Goal: Information Seeking & Learning: Learn about a topic

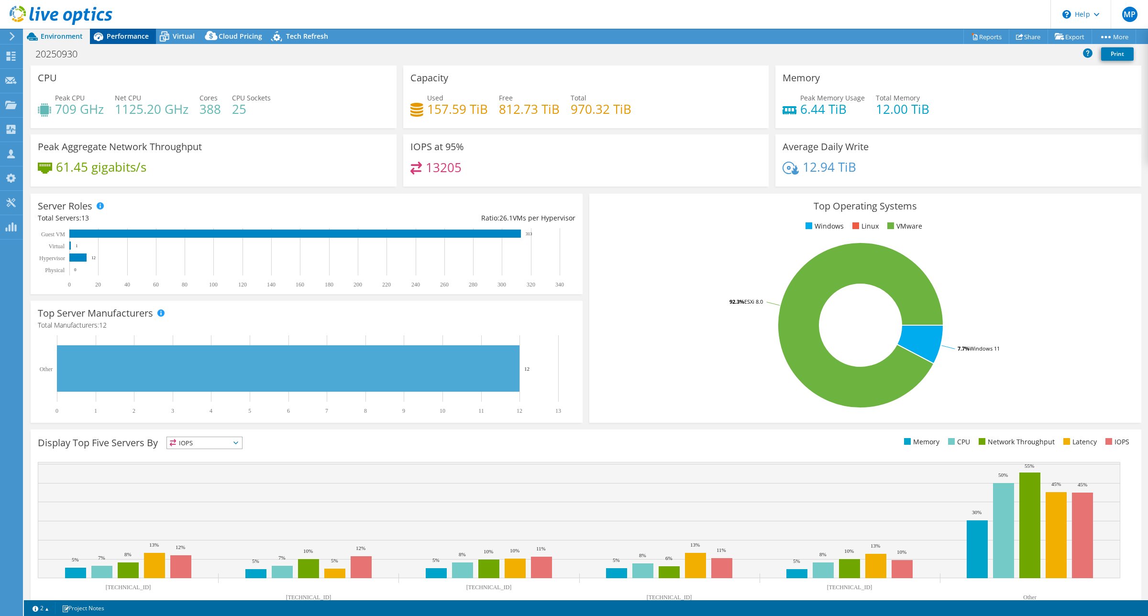
click at [130, 37] on span "Performance" at bounding box center [128, 36] width 42 height 9
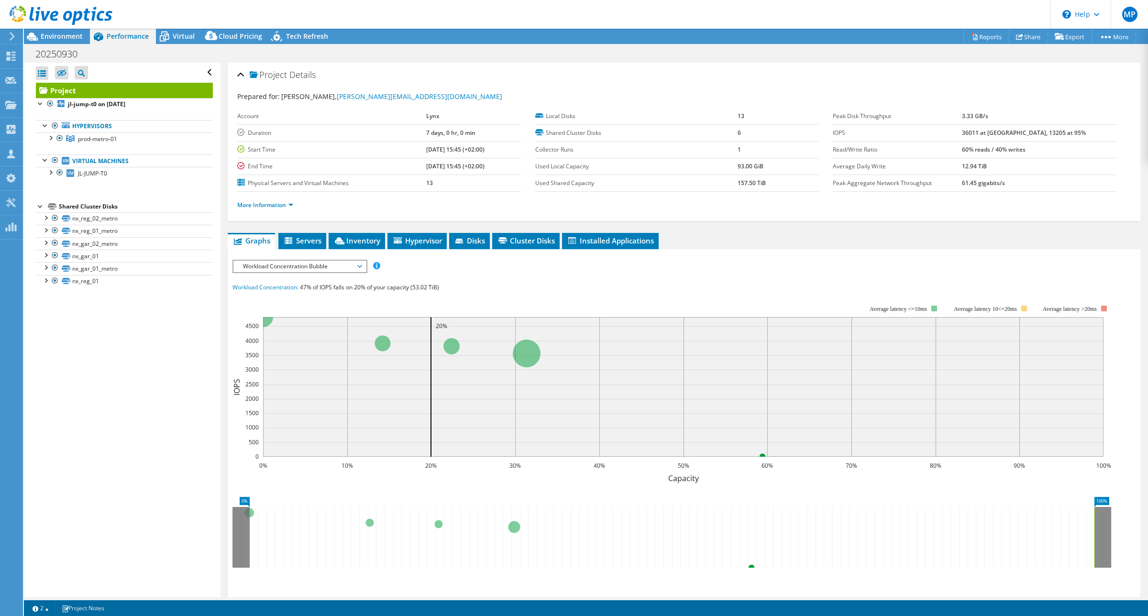
click at [347, 267] on span "Workload Concentration Bubble" at bounding box center [299, 266] width 123 height 11
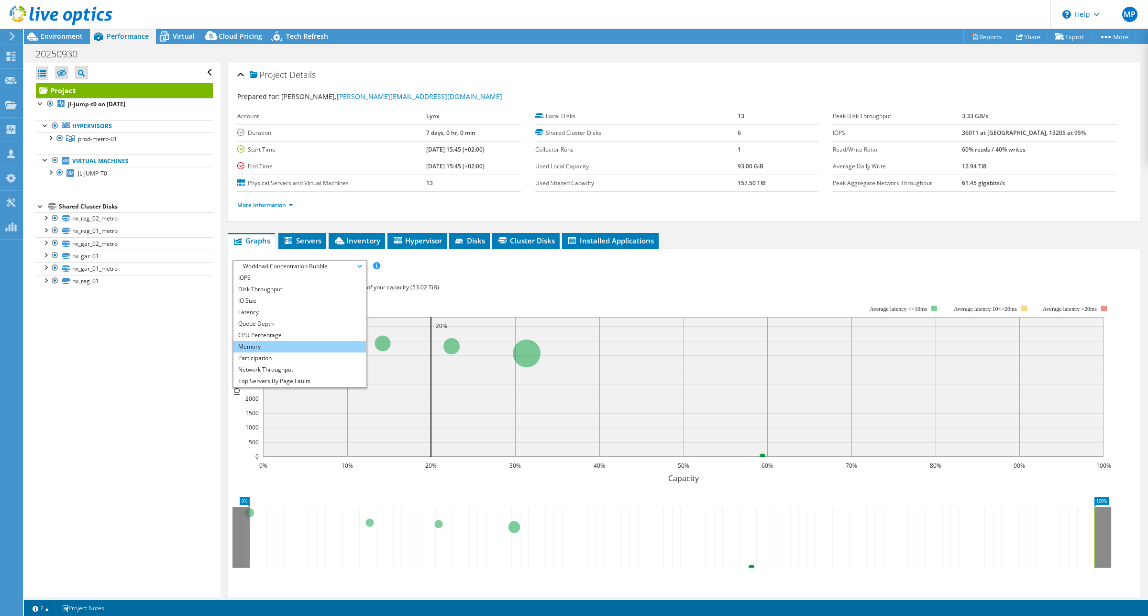
scroll to position [34, 0]
click at [268, 378] on li "All" at bounding box center [299, 381] width 133 height 11
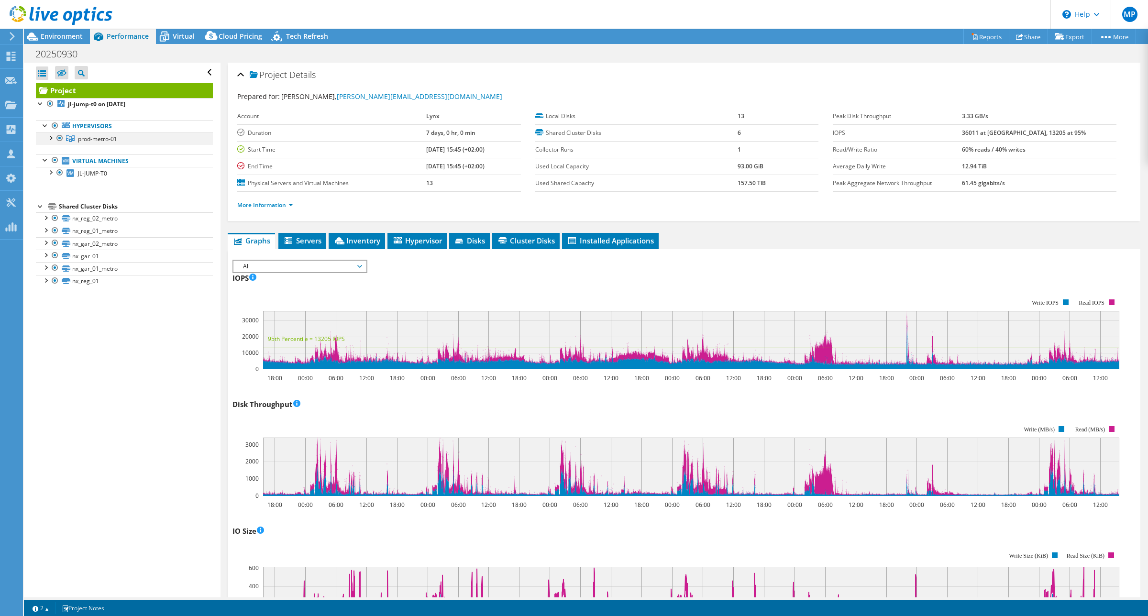
click at [51, 136] on div at bounding box center [50, 138] width 10 height 10
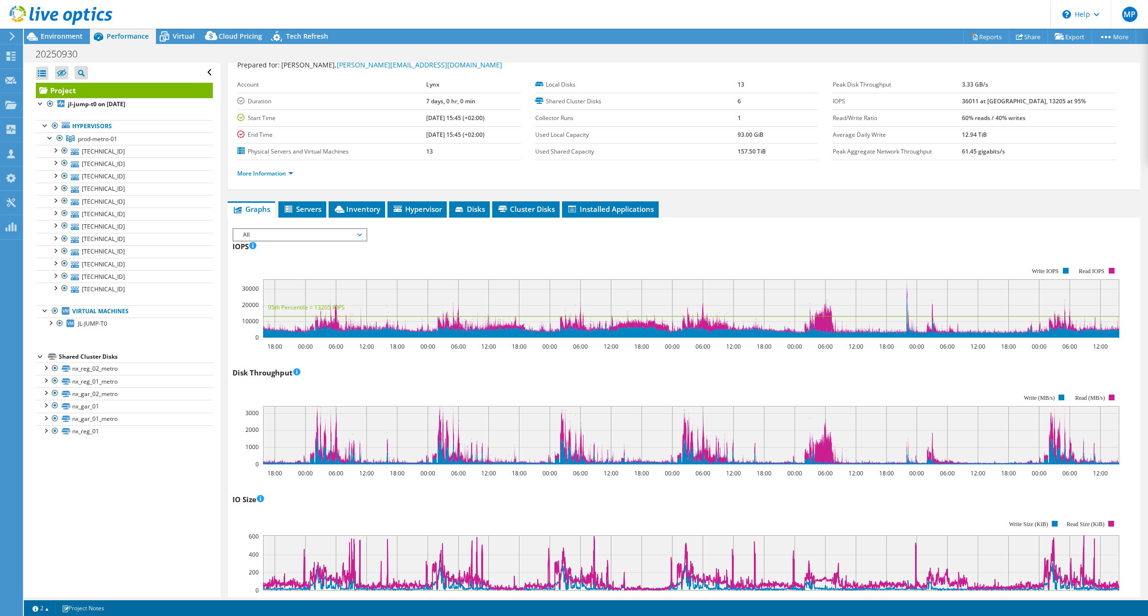
scroll to position [0, 0]
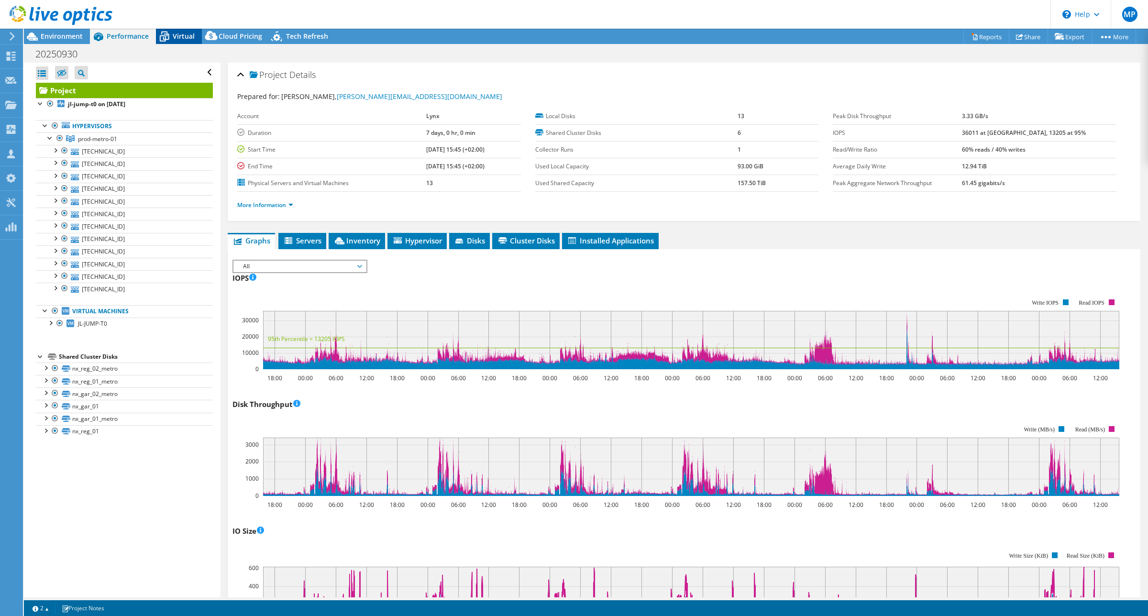
click at [178, 37] on span "Virtual" at bounding box center [184, 36] width 22 height 9
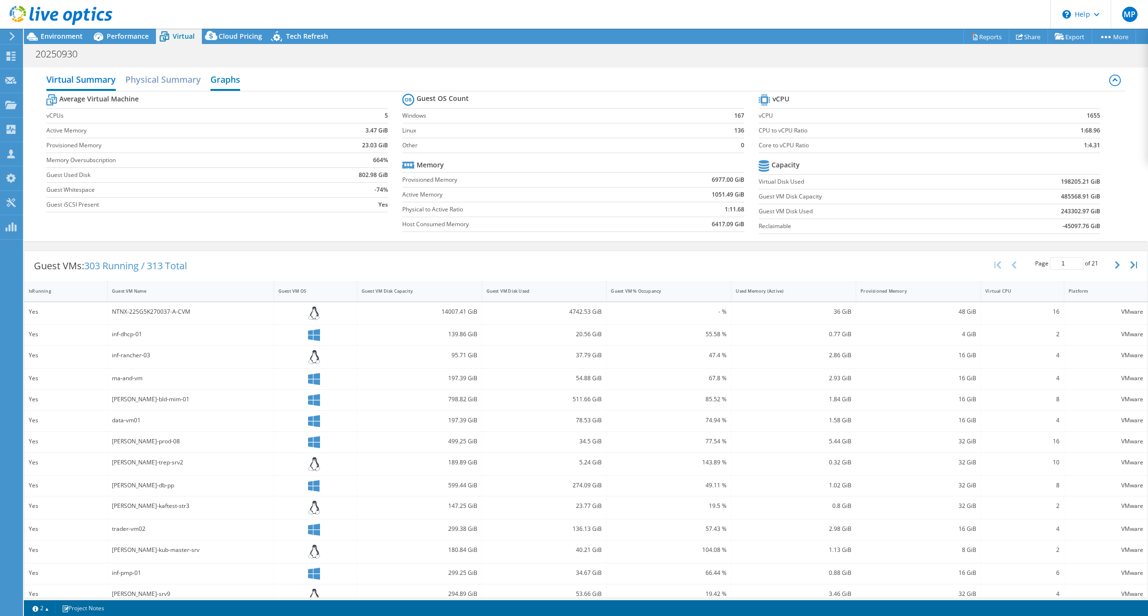
click at [229, 77] on h2 "Graphs" at bounding box center [226, 80] width 30 height 21
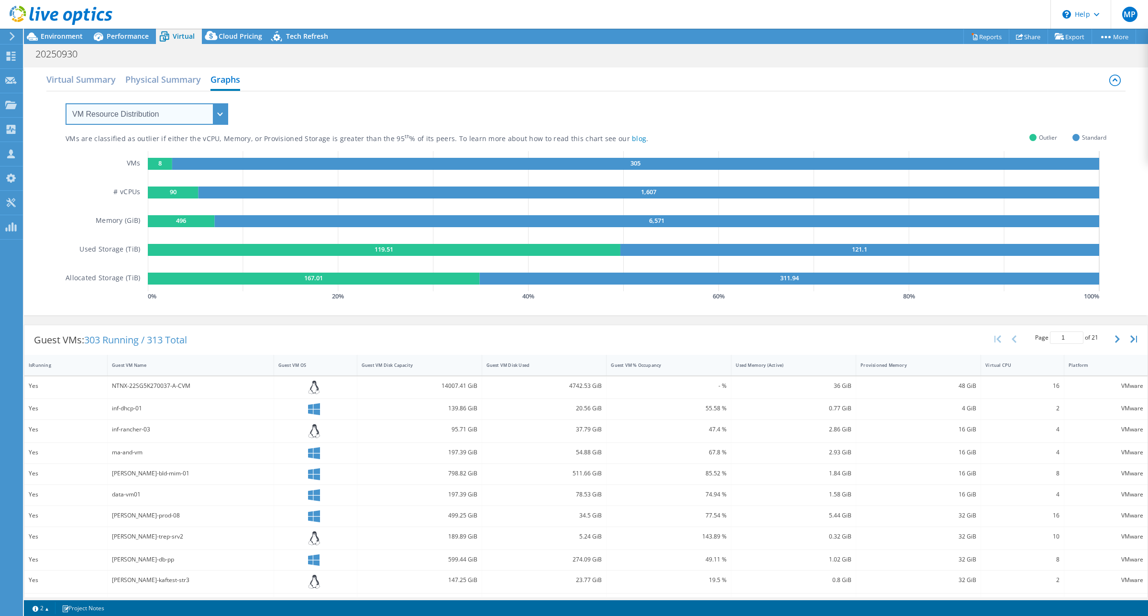
click at [223, 111] on select "VM Resource Distribution Provisioning Contrast Over Provisioning" at bounding box center [147, 114] width 163 height 22
click at [66, 103] on select "VM Resource Distribution Provisioning Contrast Over Provisioning" at bounding box center [147, 114] width 163 height 22
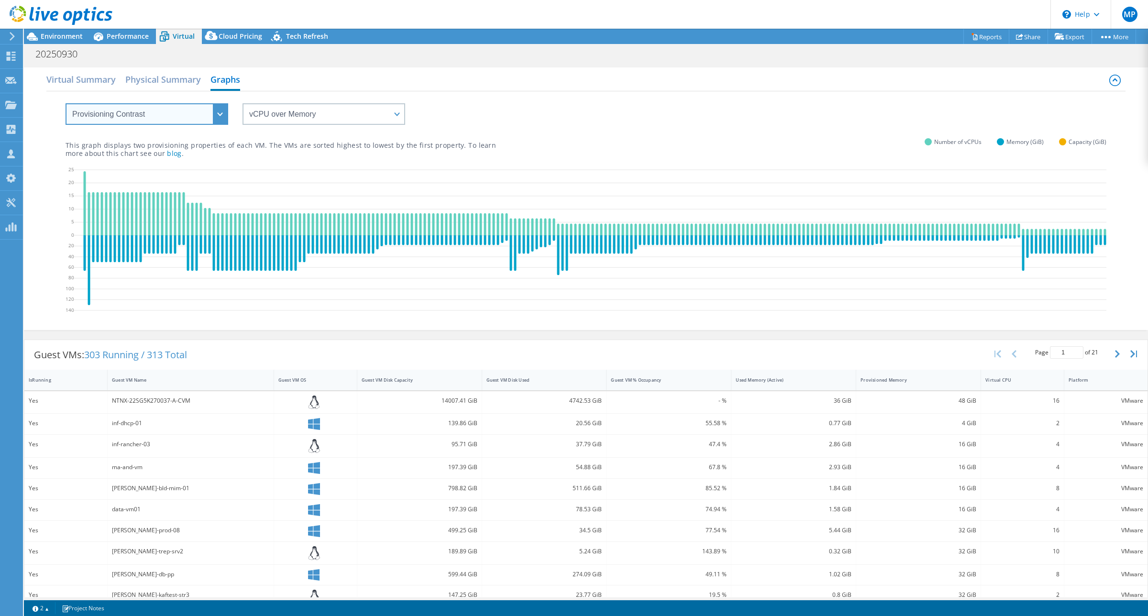
click at [214, 111] on select "VM Resource Distribution Provisioning Contrast Over Provisioning" at bounding box center [147, 114] width 163 height 22
select select "Over Provisioning"
click at [66, 103] on select "VM Resource Distribution Provisioning Contrast Over Provisioning" at bounding box center [147, 114] width 163 height 22
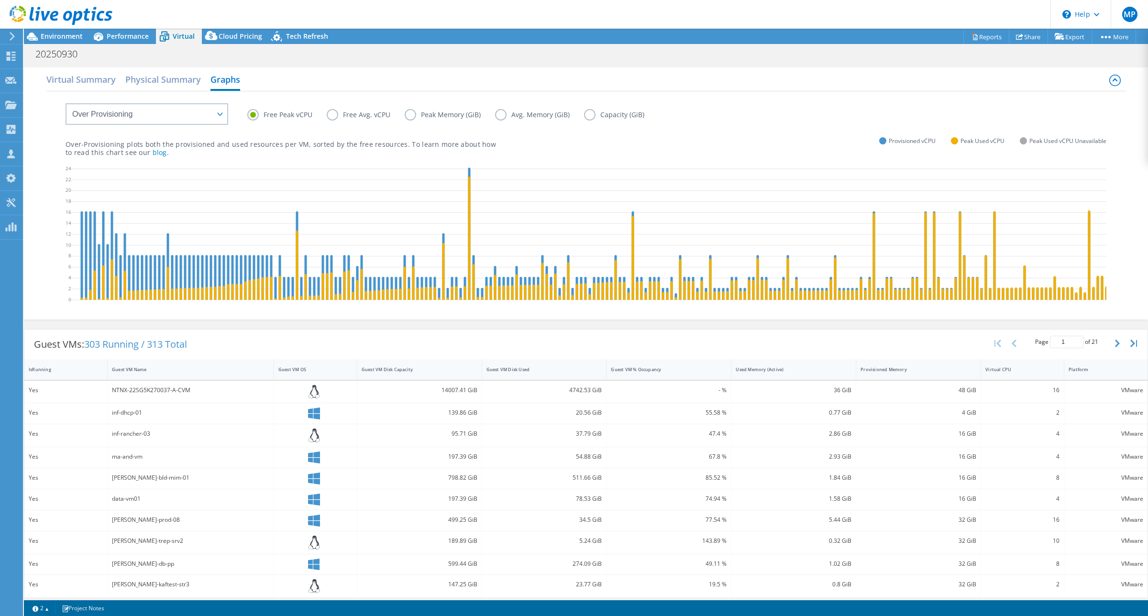
click at [334, 117] on label "Free Avg. vCPU" at bounding box center [366, 114] width 78 height 11
click at [0, 0] on input "Free Avg. vCPU" at bounding box center [0, 0] width 0 height 0
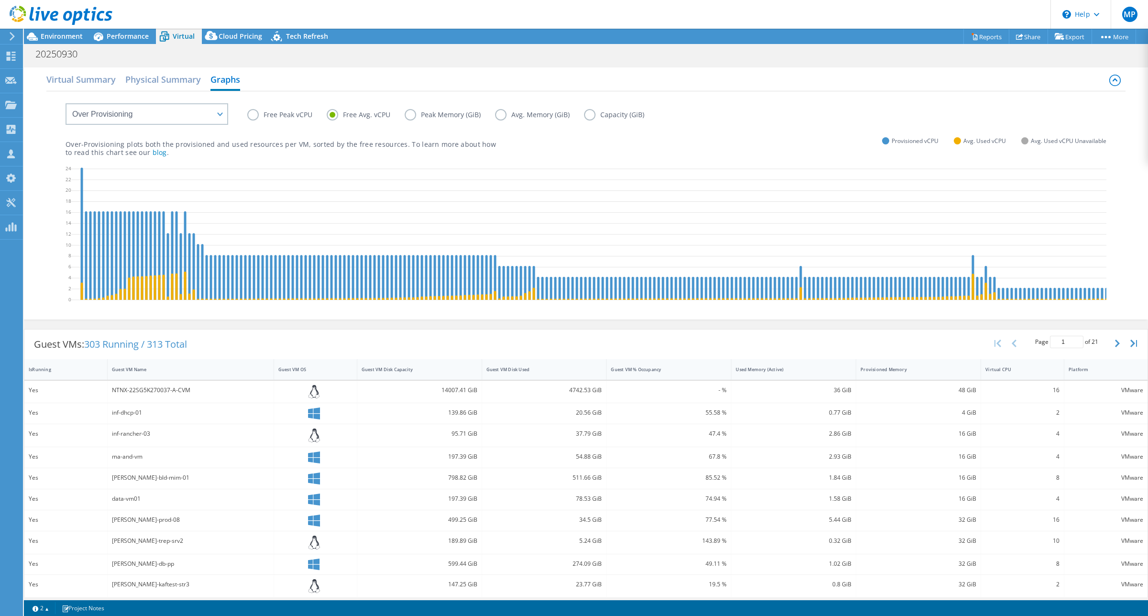
click at [414, 117] on label "Peak Memory (GiB)" at bounding box center [450, 114] width 90 height 11
click at [0, 0] on input "Peak Memory (GiB)" at bounding box center [0, 0] width 0 height 0
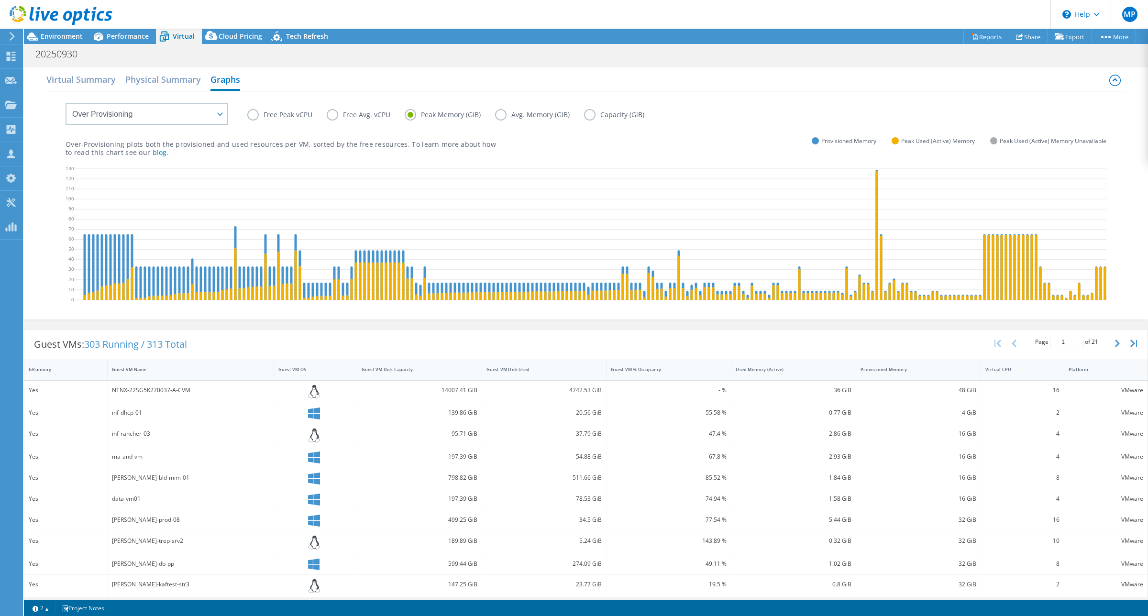
click at [505, 115] on label "Avg. Memory (GiB)" at bounding box center [539, 114] width 89 height 11
click at [0, 0] on input "Avg. Memory (GiB)" at bounding box center [0, 0] width 0 height 0
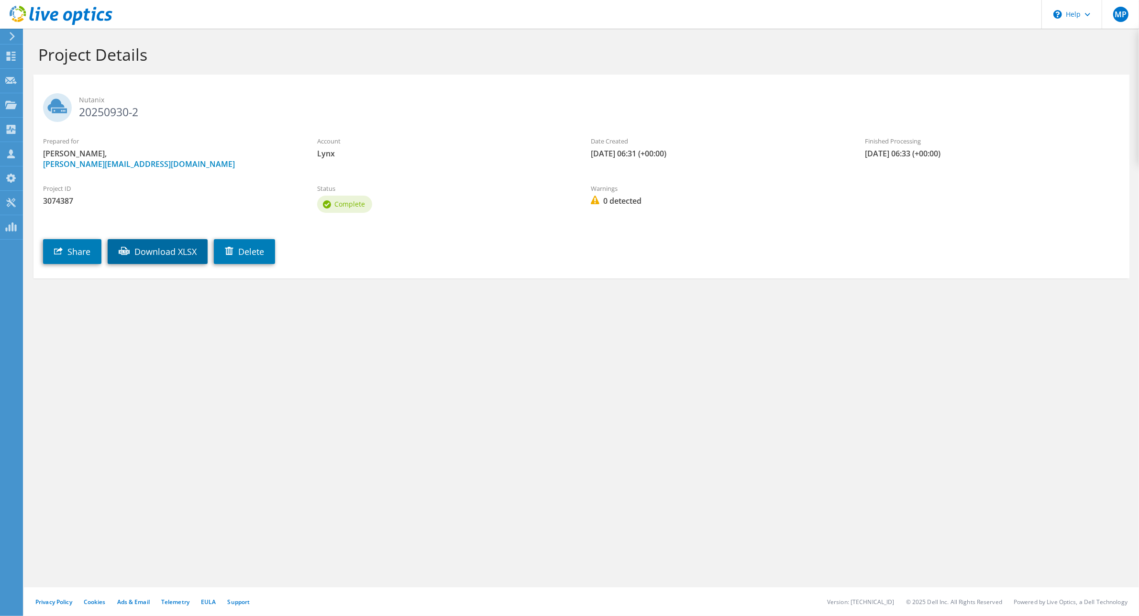
click at [174, 251] on link "Download XLSX" at bounding box center [158, 251] width 100 height 25
